Goal: Complete application form: Complete application form

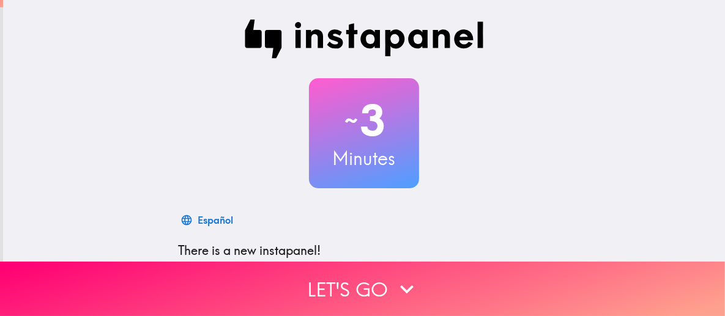
scroll to position [193, 0]
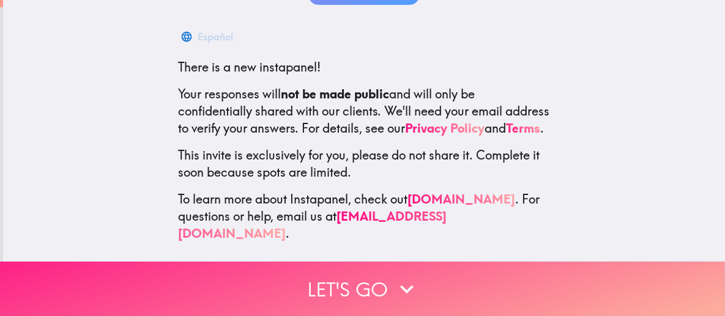
click at [334, 267] on button "Let's go" at bounding box center [362, 289] width 725 height 54
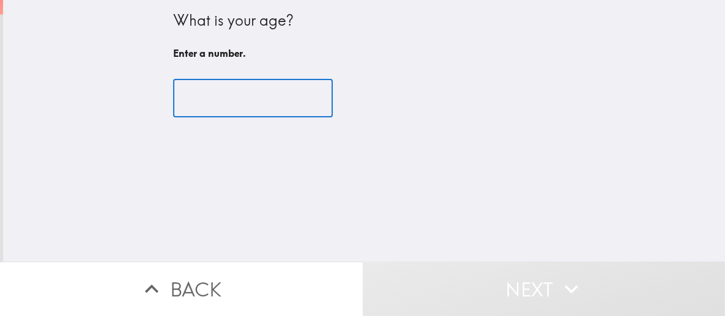
click at [228, 105] on input "number" at bounding box center [253, 99] width 160 height 38
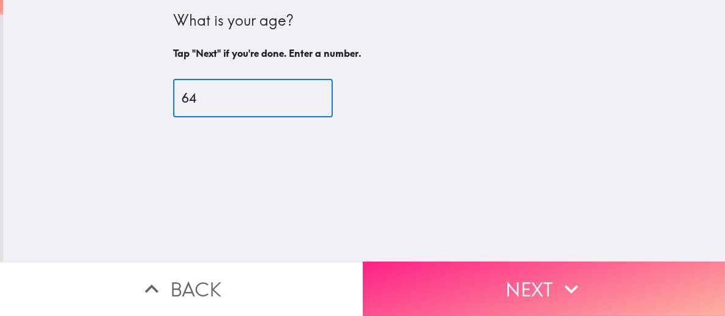
type input "64"
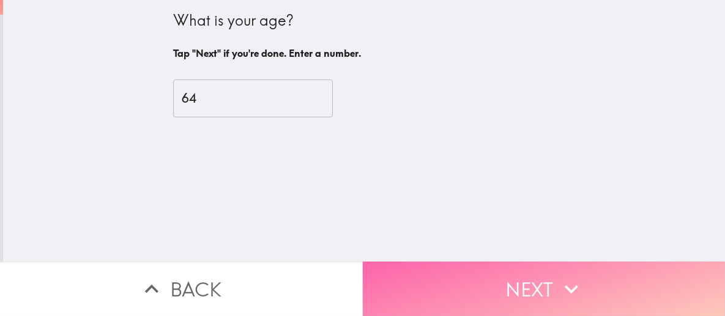
click at [438, 266] on button "Next" at bounding box center [544, 289] width 363 height 54
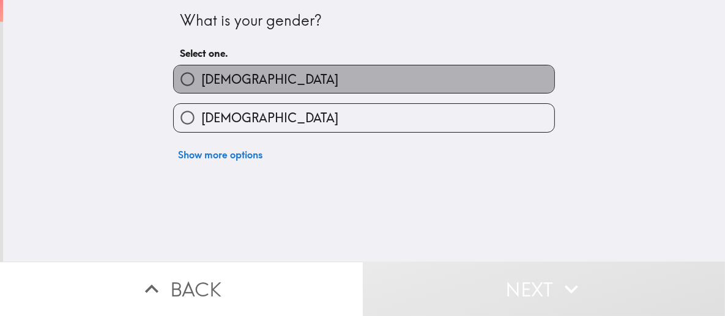
click at [270, 78] on label "[DEMOGRAPHIC_DATA]" at bounding box center [364, 79] width 381 height 28
click at [201, 78] on input "[DEMOGRAPHIC_DATA]" at bounding box center [188, 79] width 28 height 28
radio input "true"
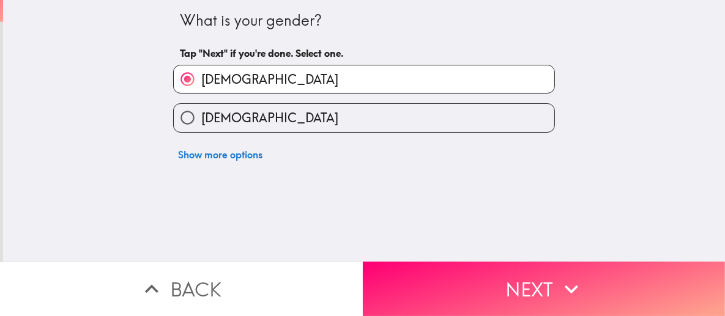
click at [439, 282] on button "Next" at bounding box center [544, 289] width 363 height 54
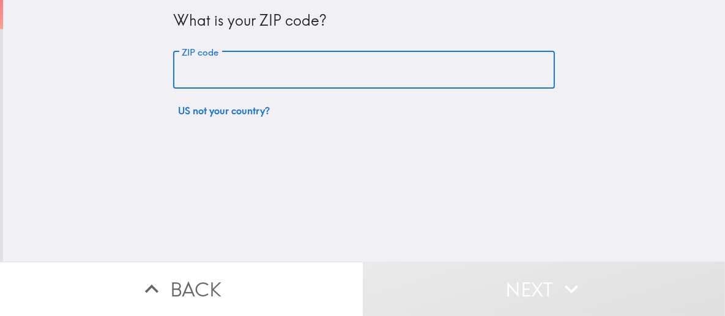
click at [232, 73] on input "ZIP code" at bounding box center [364, 70] width 382 height 38
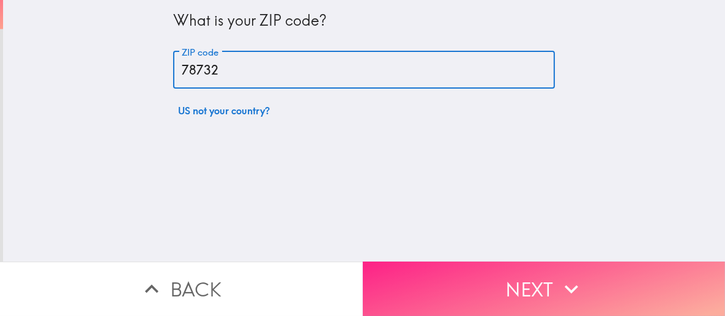
type input "78732"
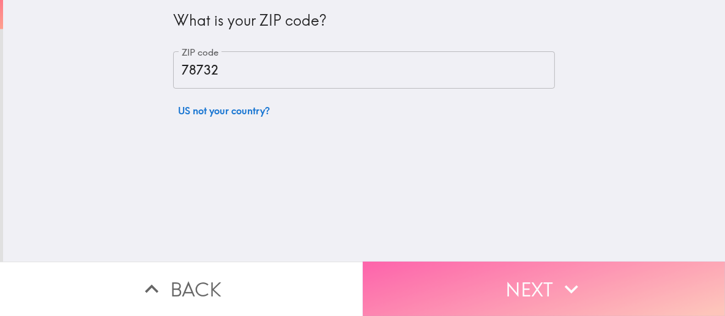
click at [441, 285] on button "Next" at bounding box center [544, 289] width 363 height 54
click at [442, 285] on button "Next" at bounding box center [544, 289] width 363 height 54
